Goal: Complete application form

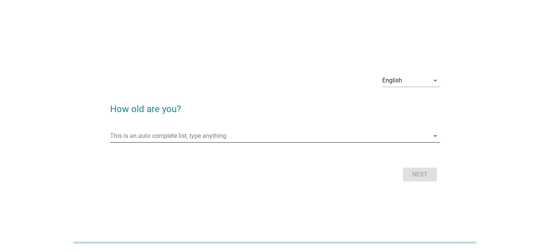
click at [239, 141] on input "This is an auto complete list, type anything" at bounding box center [269, 136] width 319 height 12
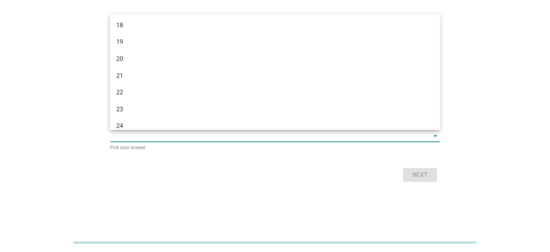
click at [67, 154] on div "English arrow_drop_down How old are you? This is an auto complete list, type an…" at bounding box center [274, 126] width 513 height 128
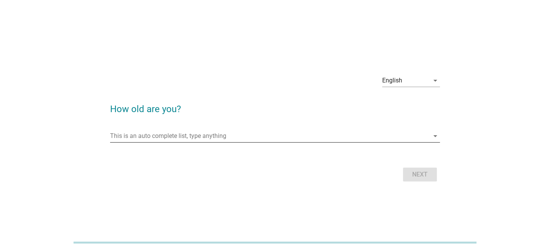
click at [137, 139] on input "This is an auto complete list, type anything" at bounding box center [269, 136] width 319 height 12
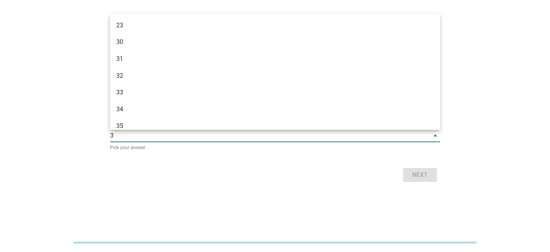
type input "35"
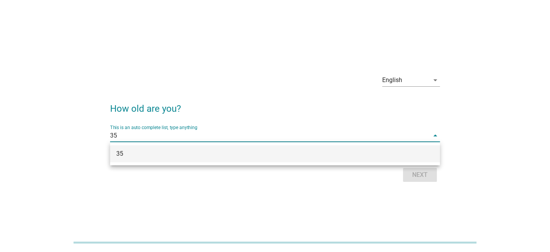
click at [135, 157] on div "35" at bounding box center [261, 153] width 291 height 9
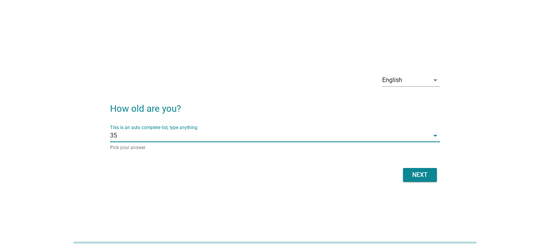
click at [71, 170] on div "English arrow_drop_down How old are you? This is an auto complete list, type an…" at bounding box center [274, 126] width 513 height 128
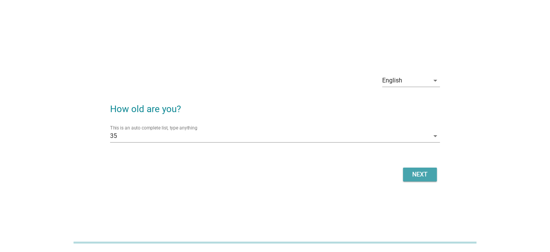
click at [420, 178] on div "Next" at bounding box center [420, 174] width 22 height 9
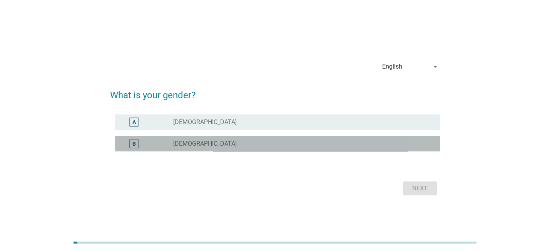
click at [220, 145] on div "radio_button_unchecked [DEMOGRAPHIC_DATA]" at bounding box center [300, 144] width 254 height 8
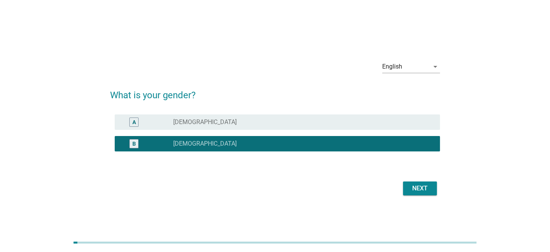
click at [427, 189] on div "Next" at bounding box center [420, 187] width 22 height 9
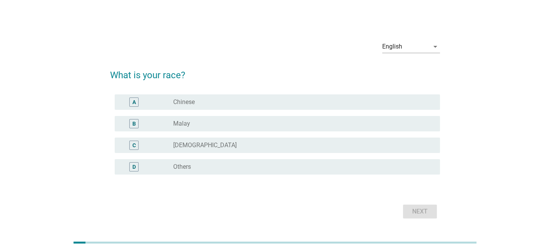
click at [200, 103] on div "radio_button_unchecked Chinese" at bounding box center [300, 102] width 254 height 8
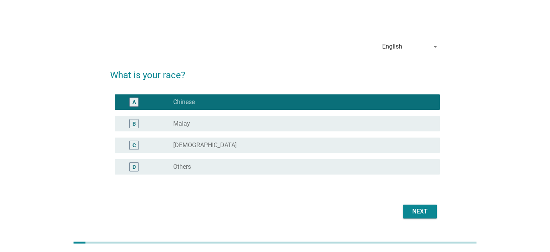
click at [425, 211] on div "Next" at bounding box center [420, 211] width 22 height 9
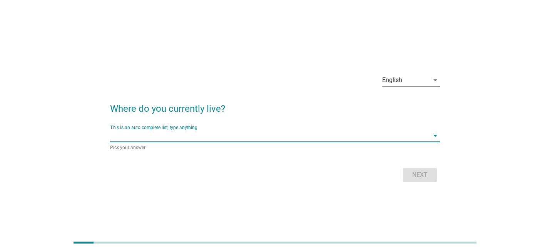
click at [200, 137] on input "This is an auto complete list, type anything" at bounding box center [269, 135] width 319 height 12
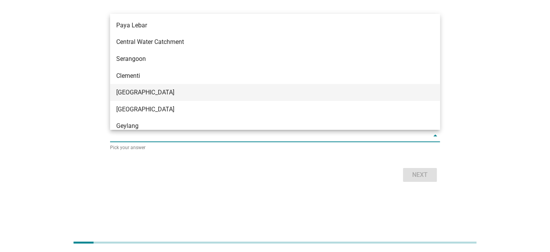
click at [165, 92] on div "[GEOGRAPHIC_DATA]" at bounding box center [261, 92] width 291 height 9
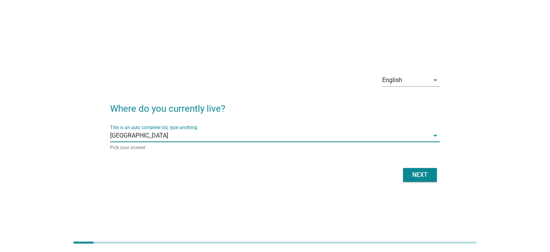
click at [430, 182] on div "Next" at bounding box center [275, 174] width 330 height 18
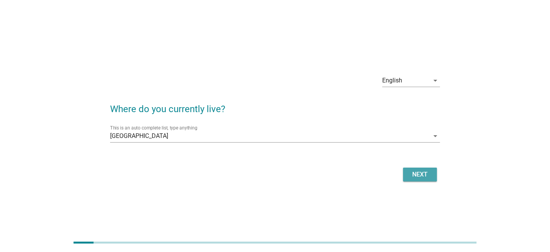
click at [422, 178] on div "Next" at bounding box center [420, 174] width 22 height 9
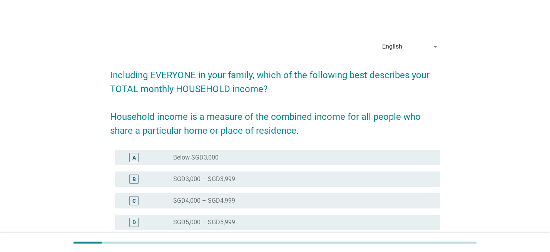
scroll to position [38, 0]
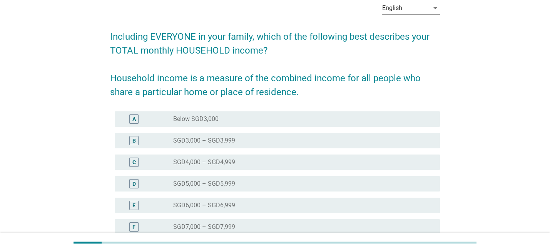
click at [275, 183] on div "radio_button_unchecked SGD5,000 – SGD5,999" at bounding box center [300, 184] width 254 height 8
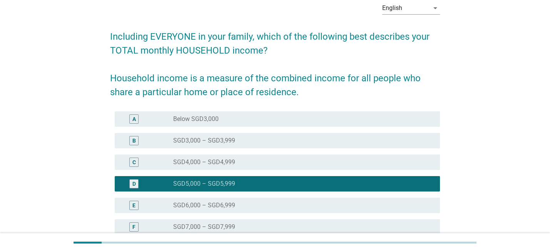
scroll to position [185, 0]
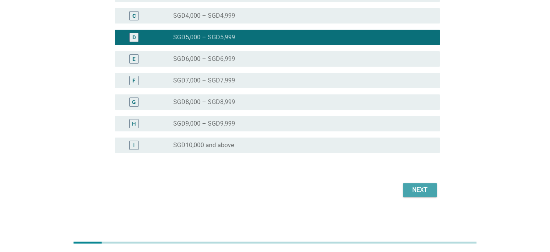
click at [417, 189] on div "Next" at bounding box center [420, 189] width 22 height 9
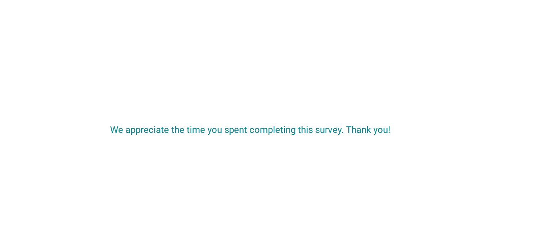
scroll to position [0, 0]
